Goal: Information Seeking & Learning: Learn about a topic

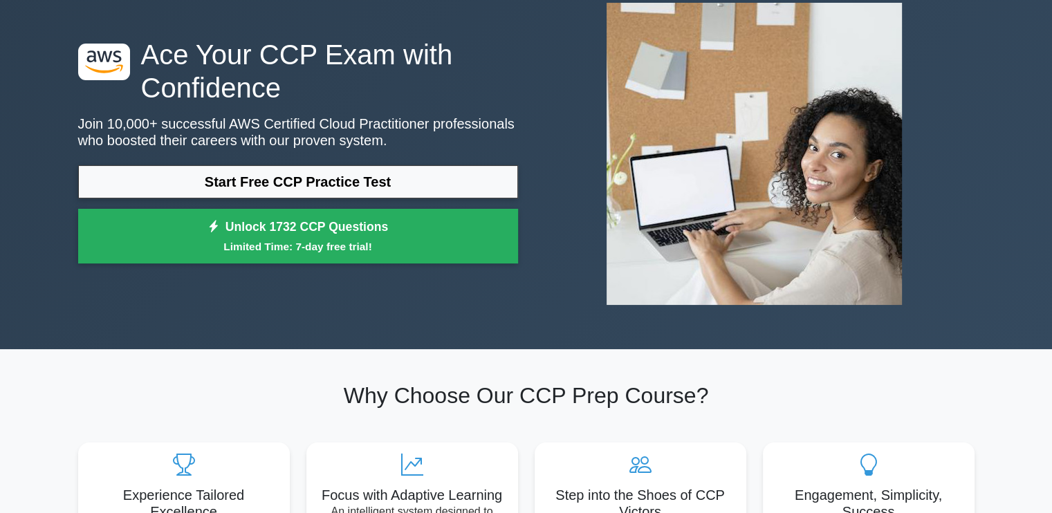
scroll to position [86, 0]
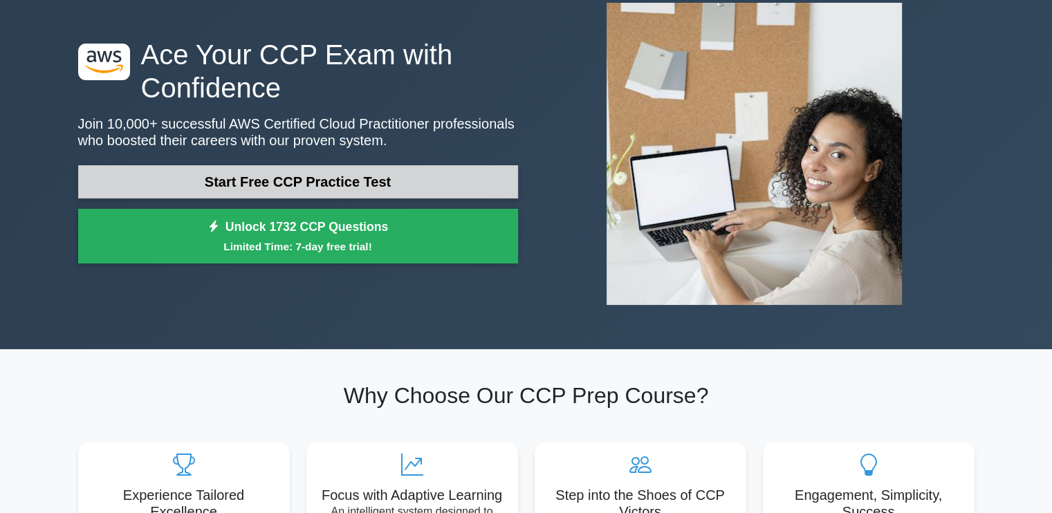
click at [367, 172] on link "Start Free CCP Practice Test" at bounding box center [298, 181] width 440 height 33
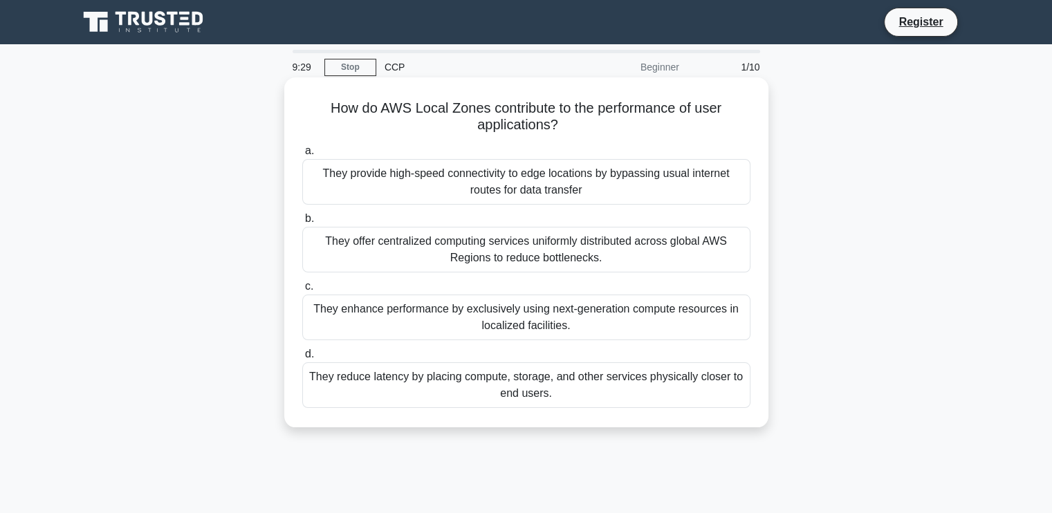
click at [408, 193] on div "They provide high-speed connectivity to edge locations by bypassing usual inter…" at bounding box center [526, 182] width 448 height 46
click at [302, 156] on input "a. They provide high-speed connectivity to edge locations by bypassing usual in…" at bounding box center [302, 151] width 0 height 9
